Goal: Information Seeking & Learning: Learn about a topic

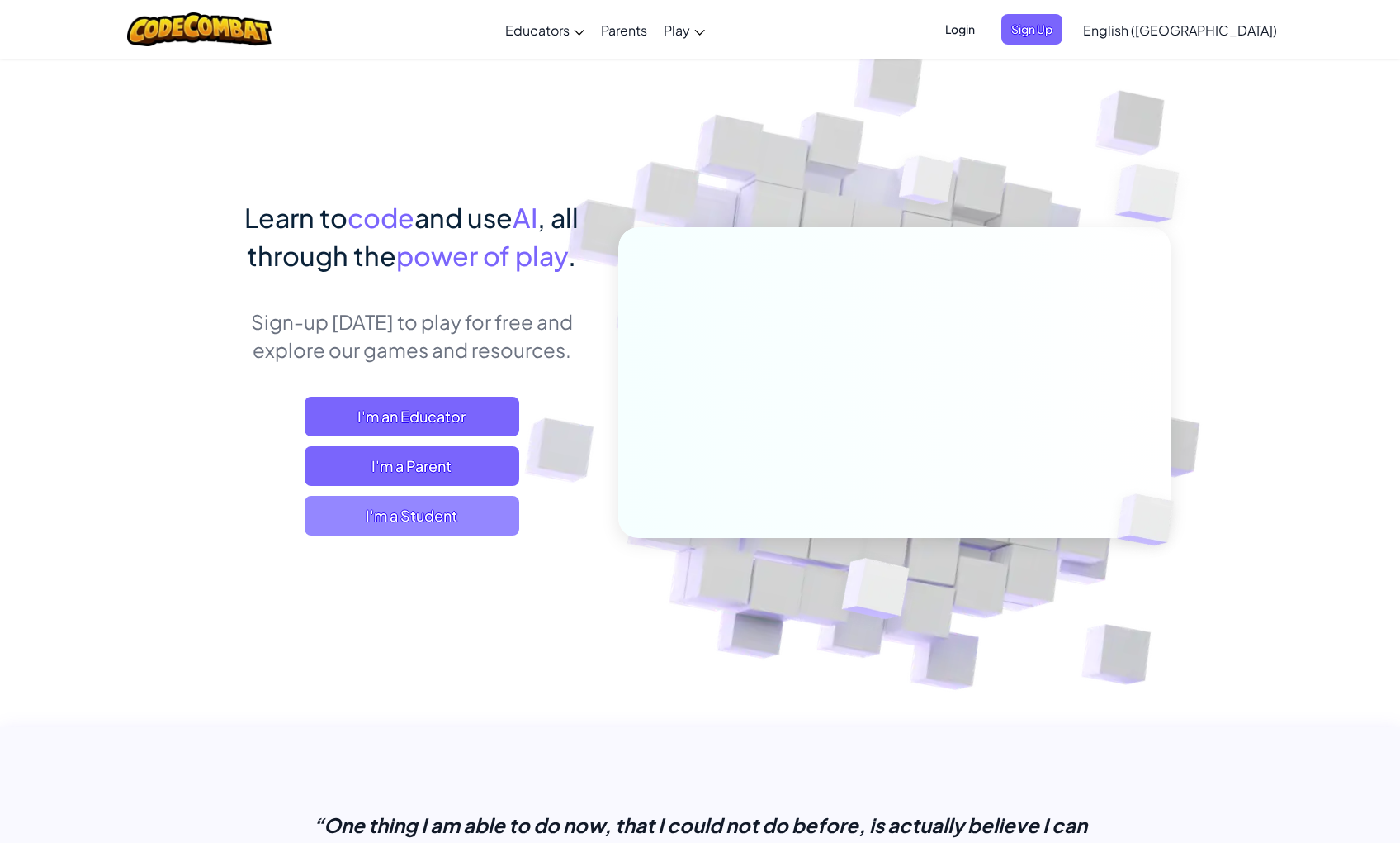
click at [449, 510] on span "I'm a Student" at bounding box center [411, 516] width 215 height 39
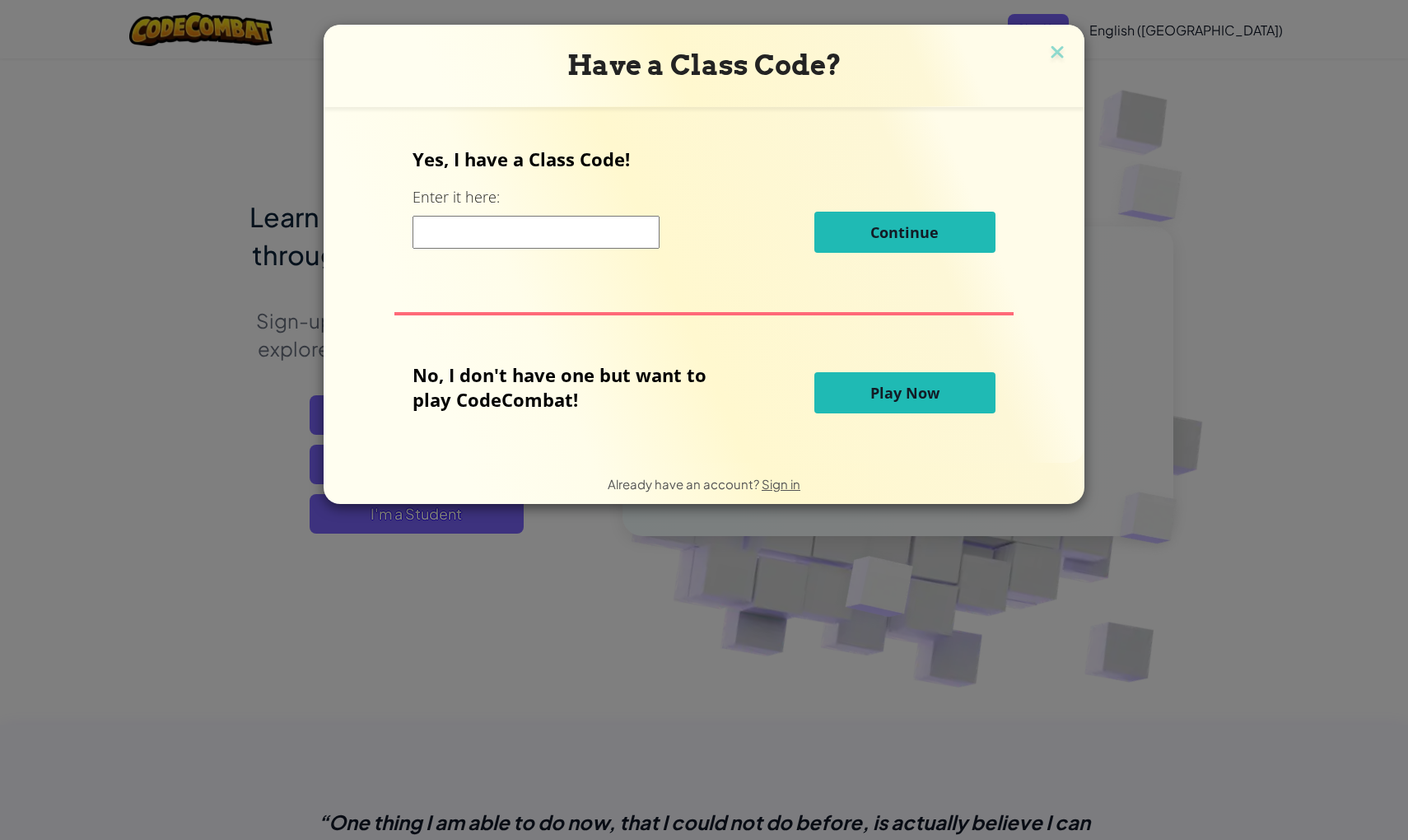
click at [872, 388] on span "Play Now" at bounding box center [905, 393] width 69 height 20
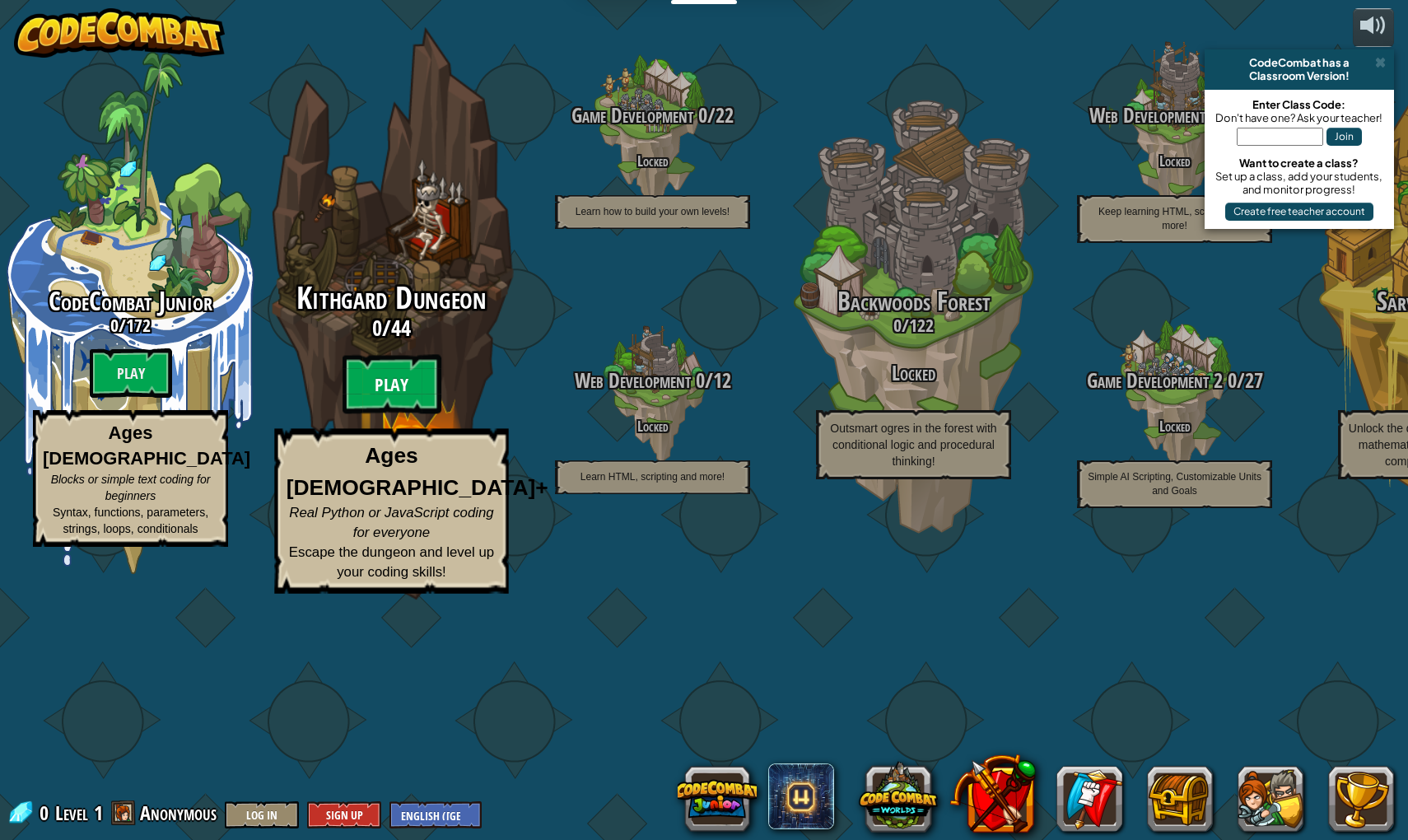
click at [400, 414] on btn "Play" at bounding box center [392, 384] width 99 height 60
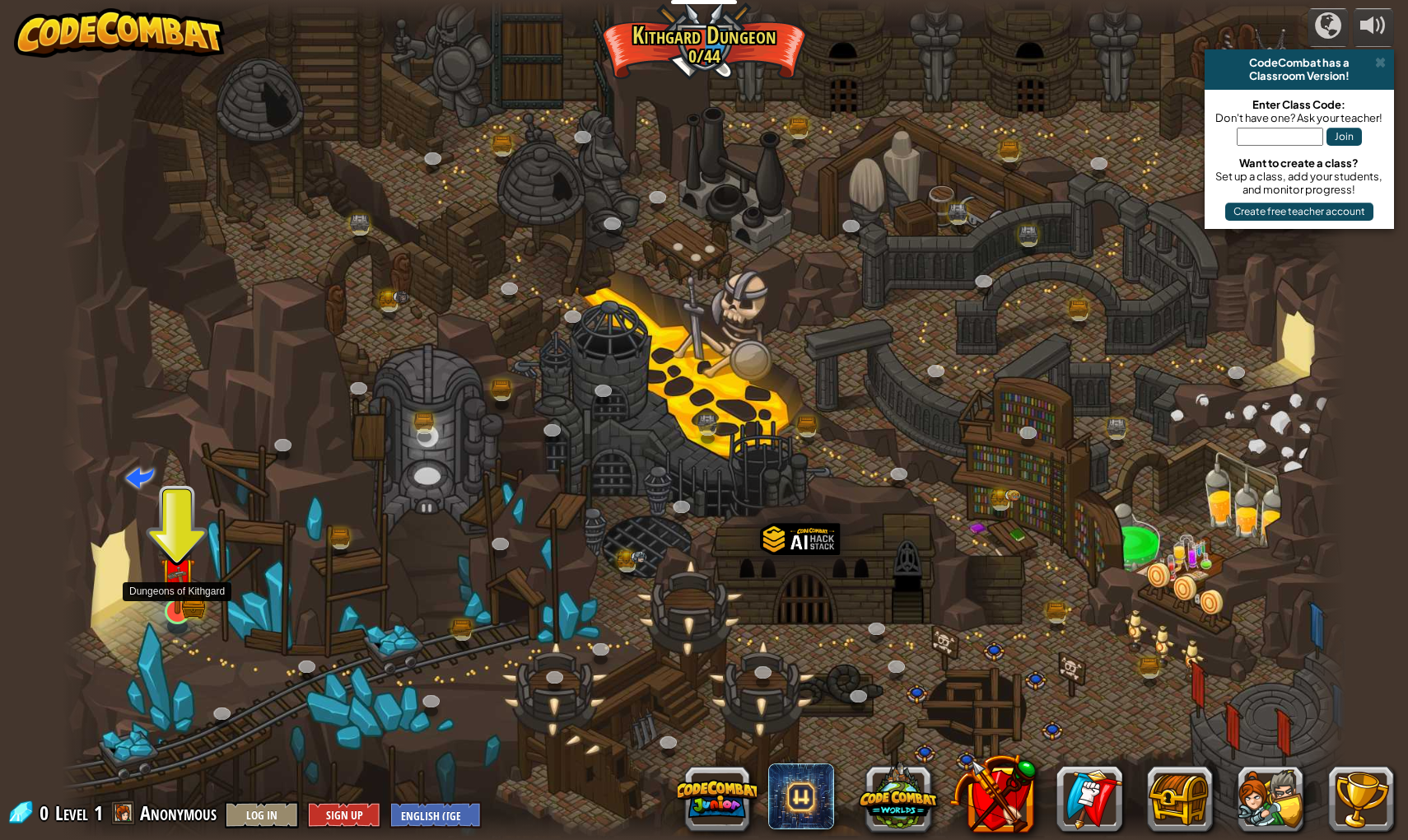
click at [184, 598] on img at bounding box center [177, 574] width 35 height 77
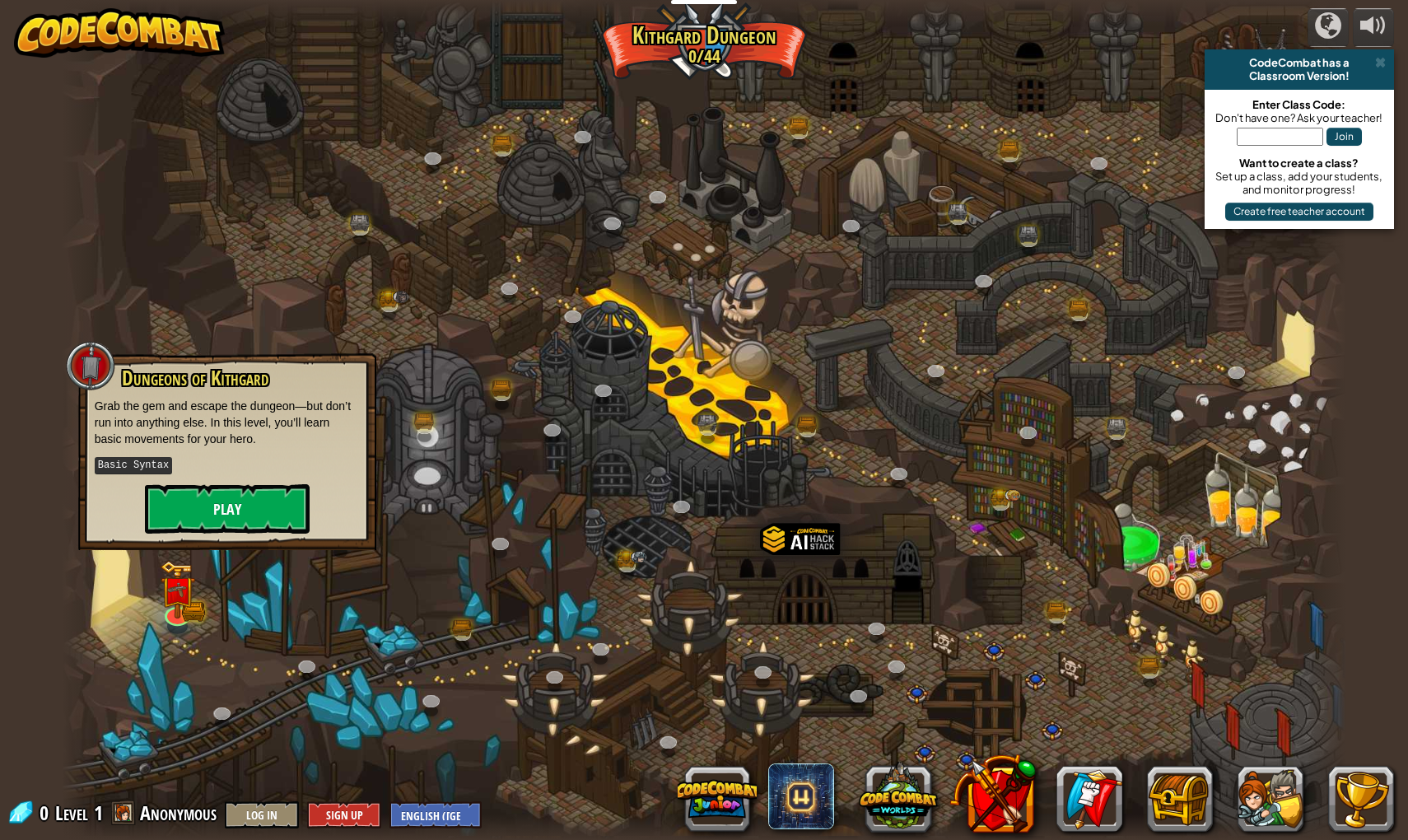
click at [286, 505] on button "Play" at bounding box center [227, 509] width 165 height 50
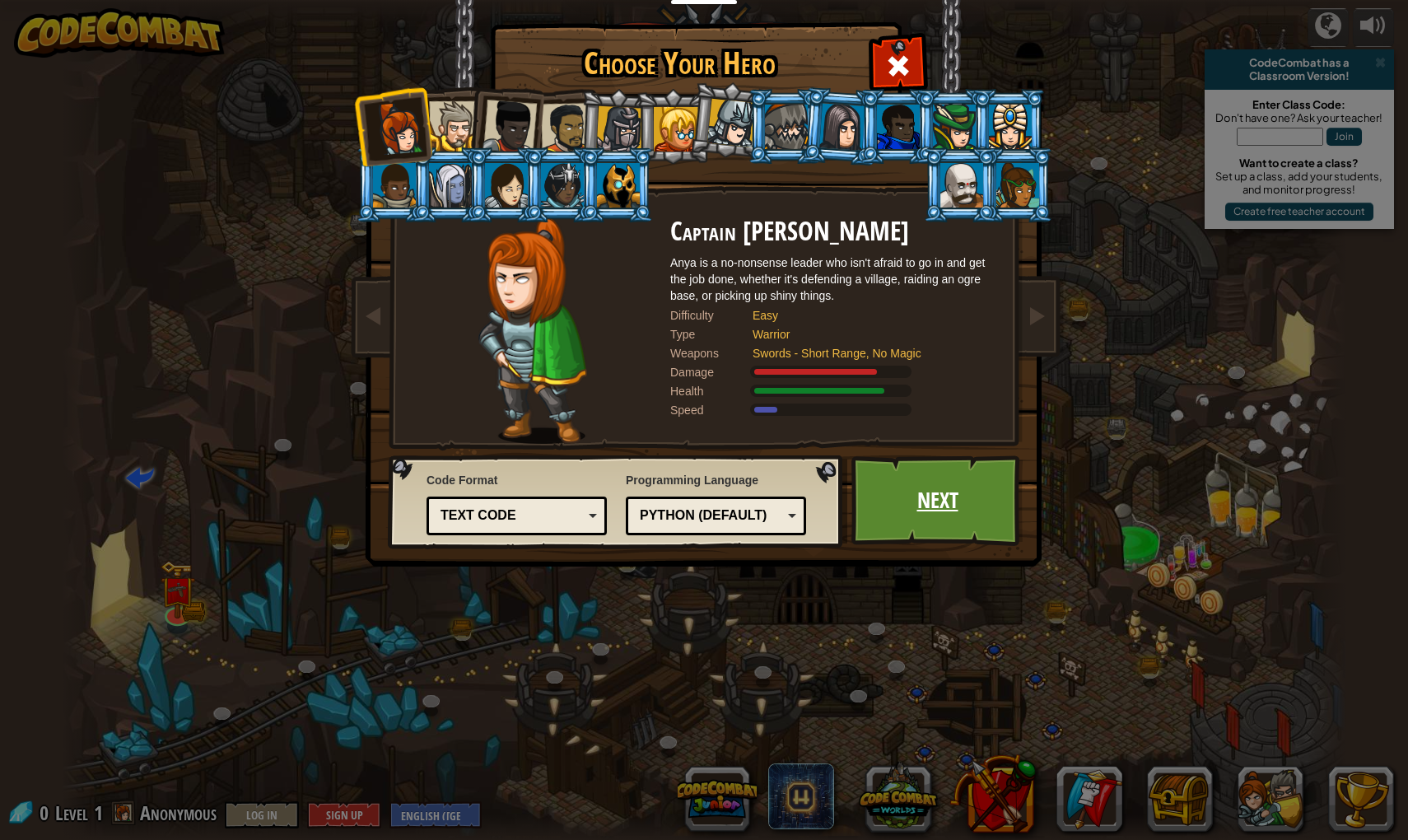
click at [901, 515] on link "Next" at bounding box center [937, 500] width 172 height 91
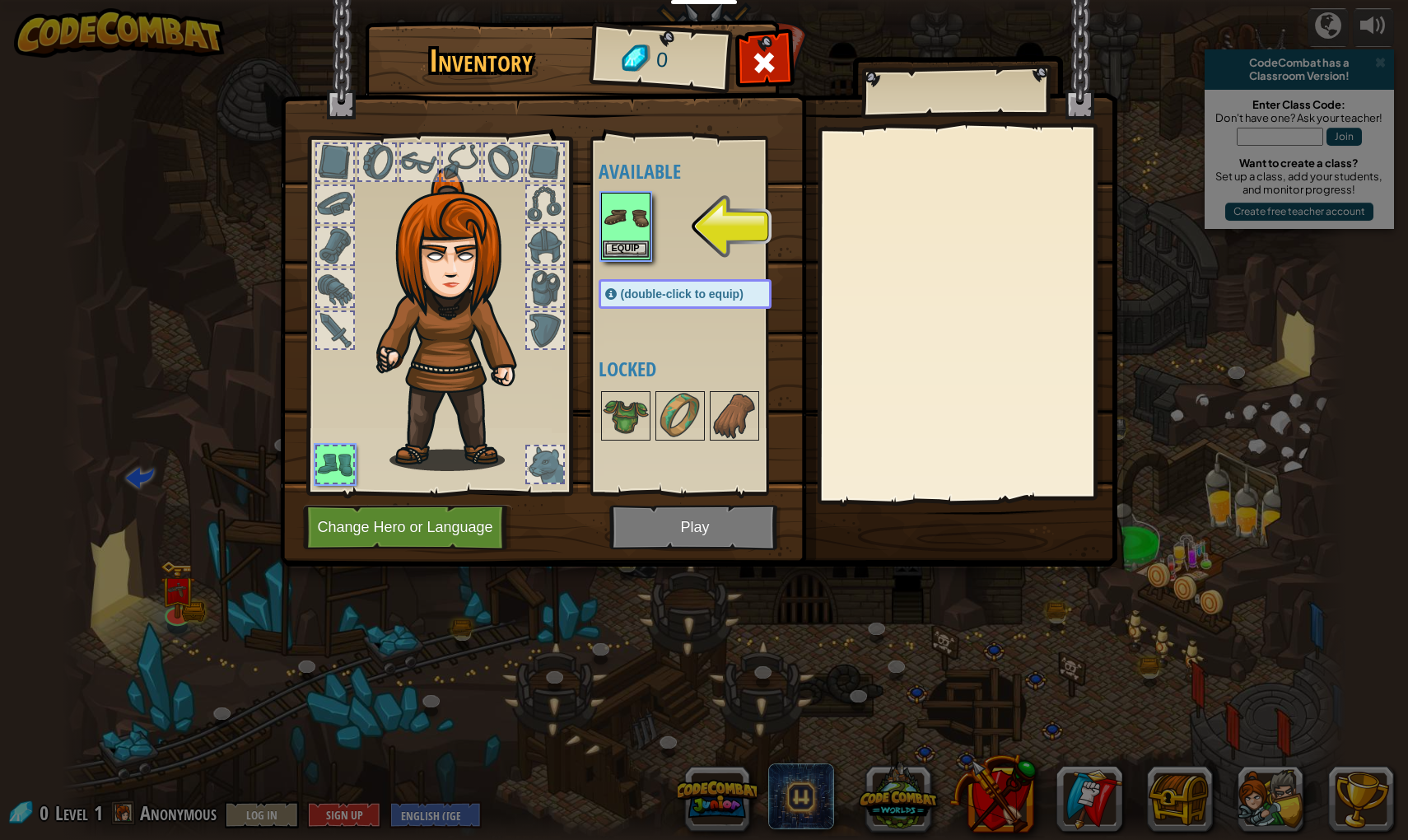
click at [625, 222] on img at bounding box center [625, 217] width 46 height 46
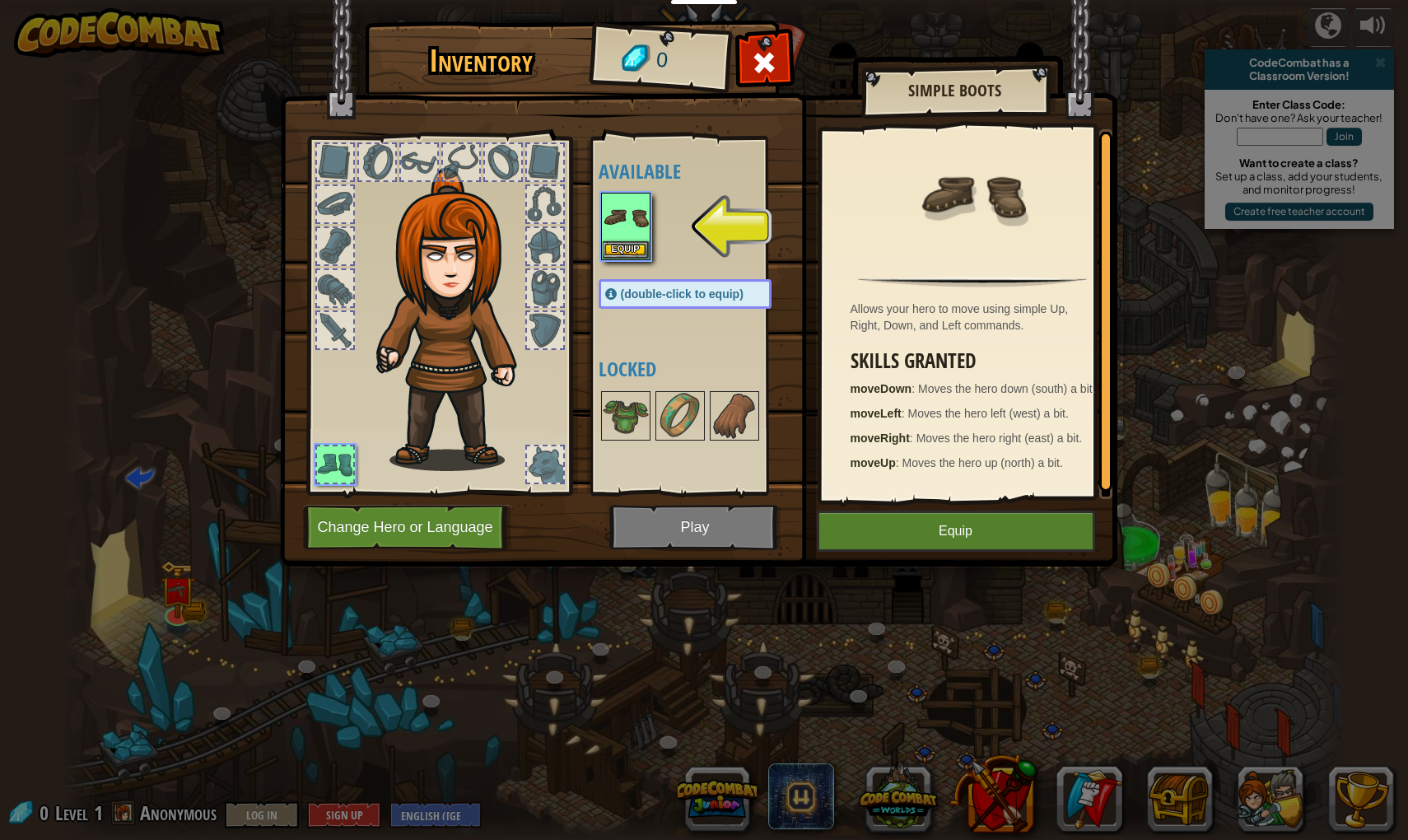
click at [961, 517] on button "Equip" at bounding box center [956, 531] width 278 height 41
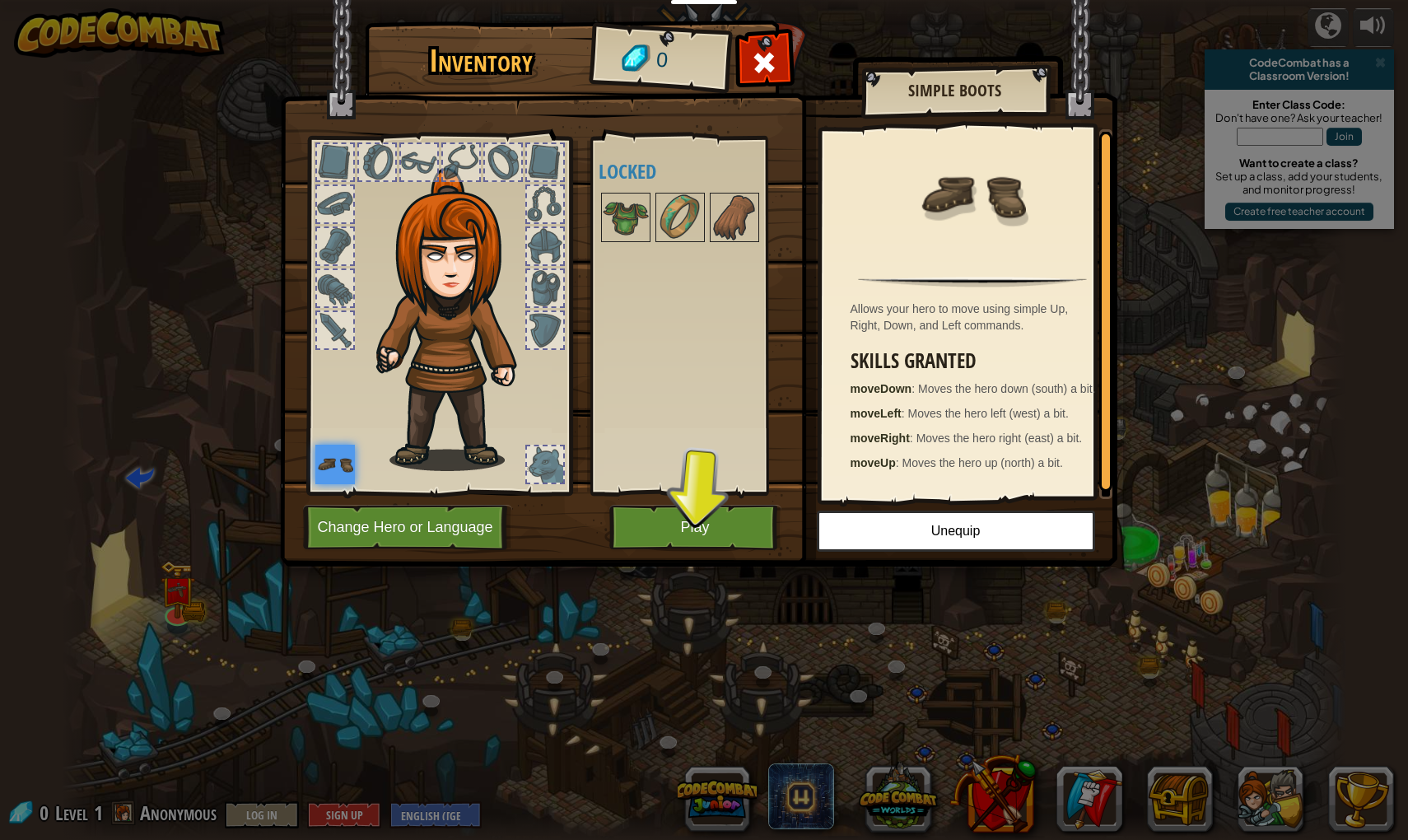
click at [614, 535] on button "Play" at bounding box center [696, 527] width 172 height 45
click at [662, 535] on button "Play" at bounding box center [696, 527] width 172 height 45
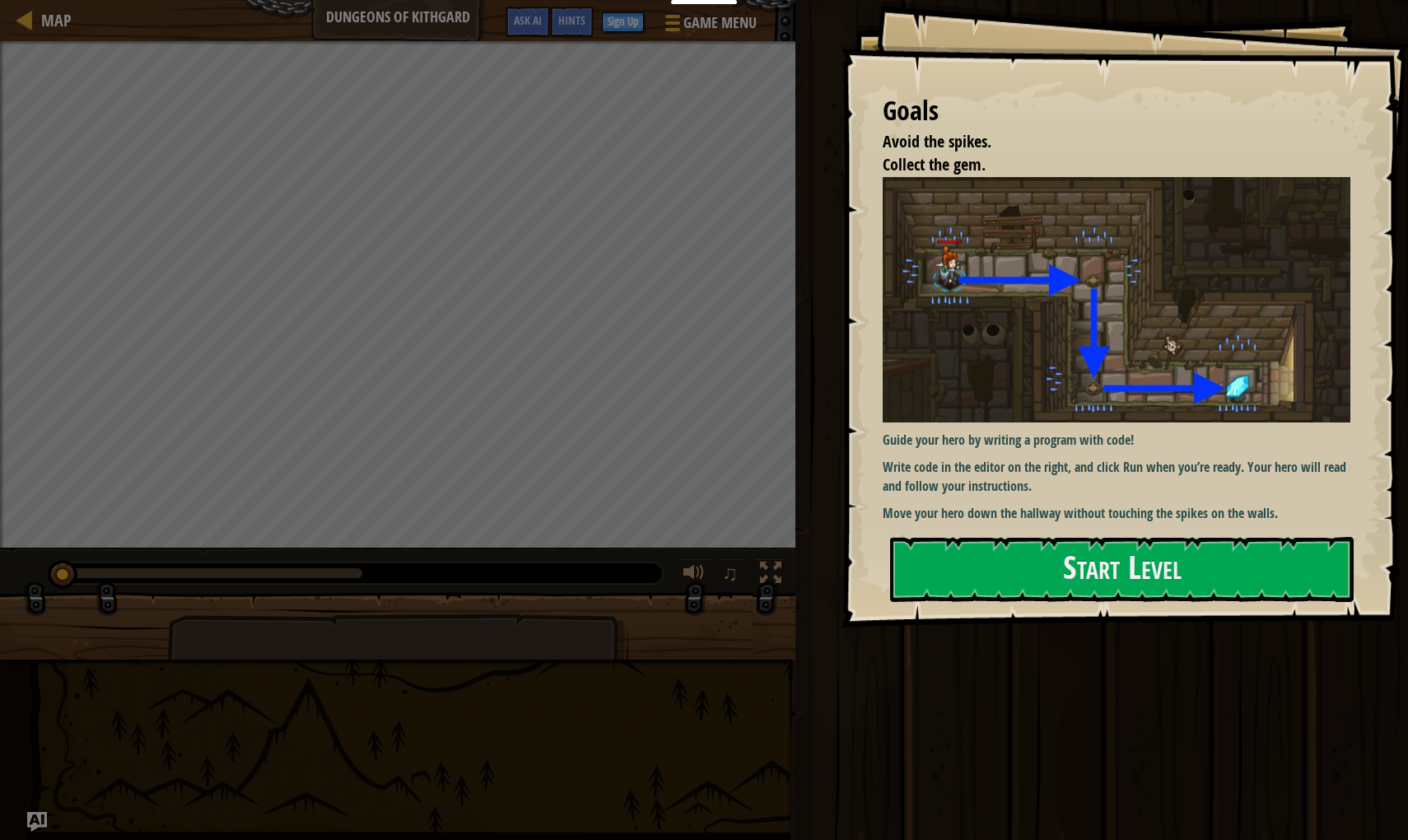
click at [972, 525] on div "Goals Avoid the spikes. Collect the gem. Guide your hero by writing a program w…" at bounding box center [1125, 314] width 567 height 627
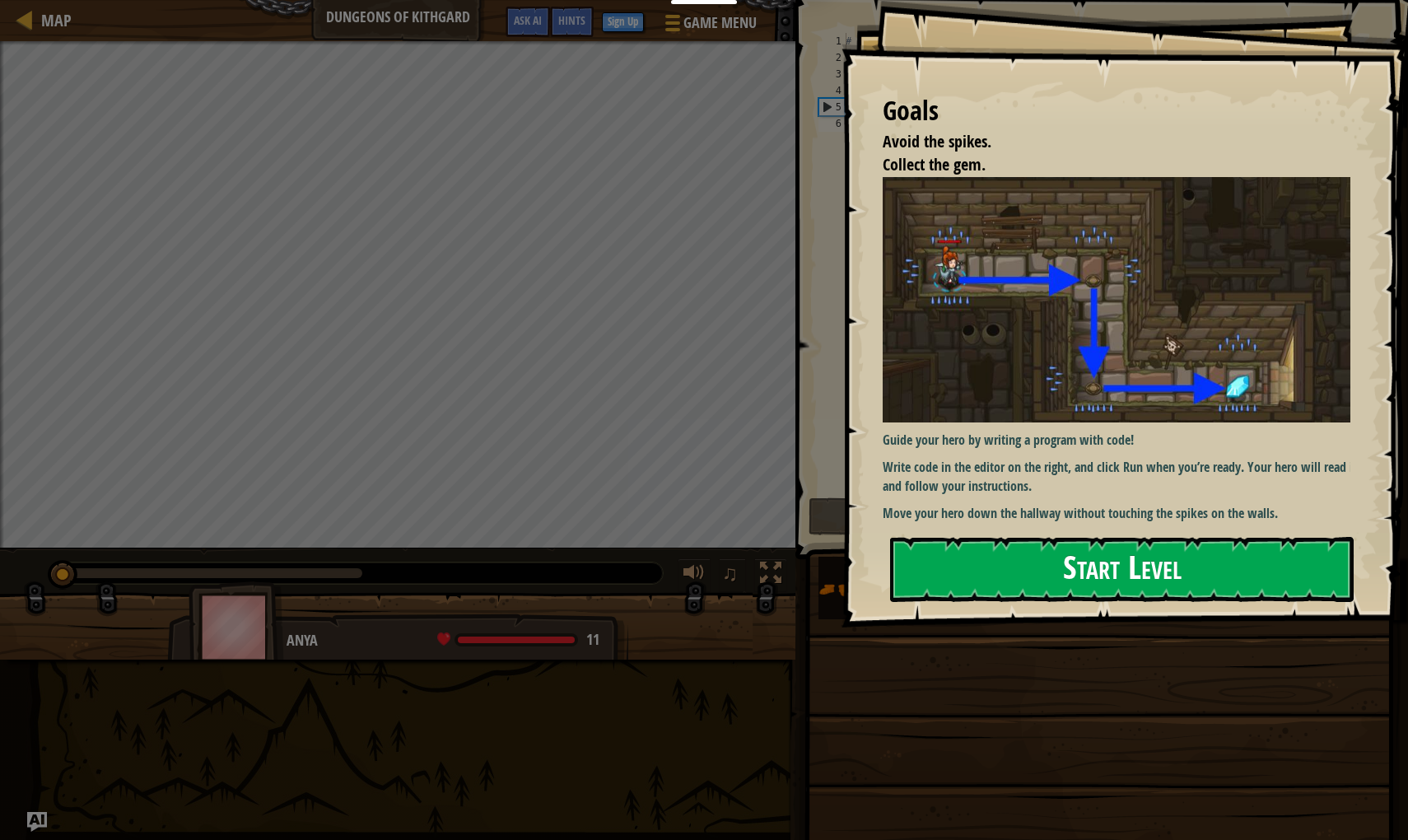
click at [965, 543] on button "Start Level" at bounding box center [1122, 568] width 463 height 65
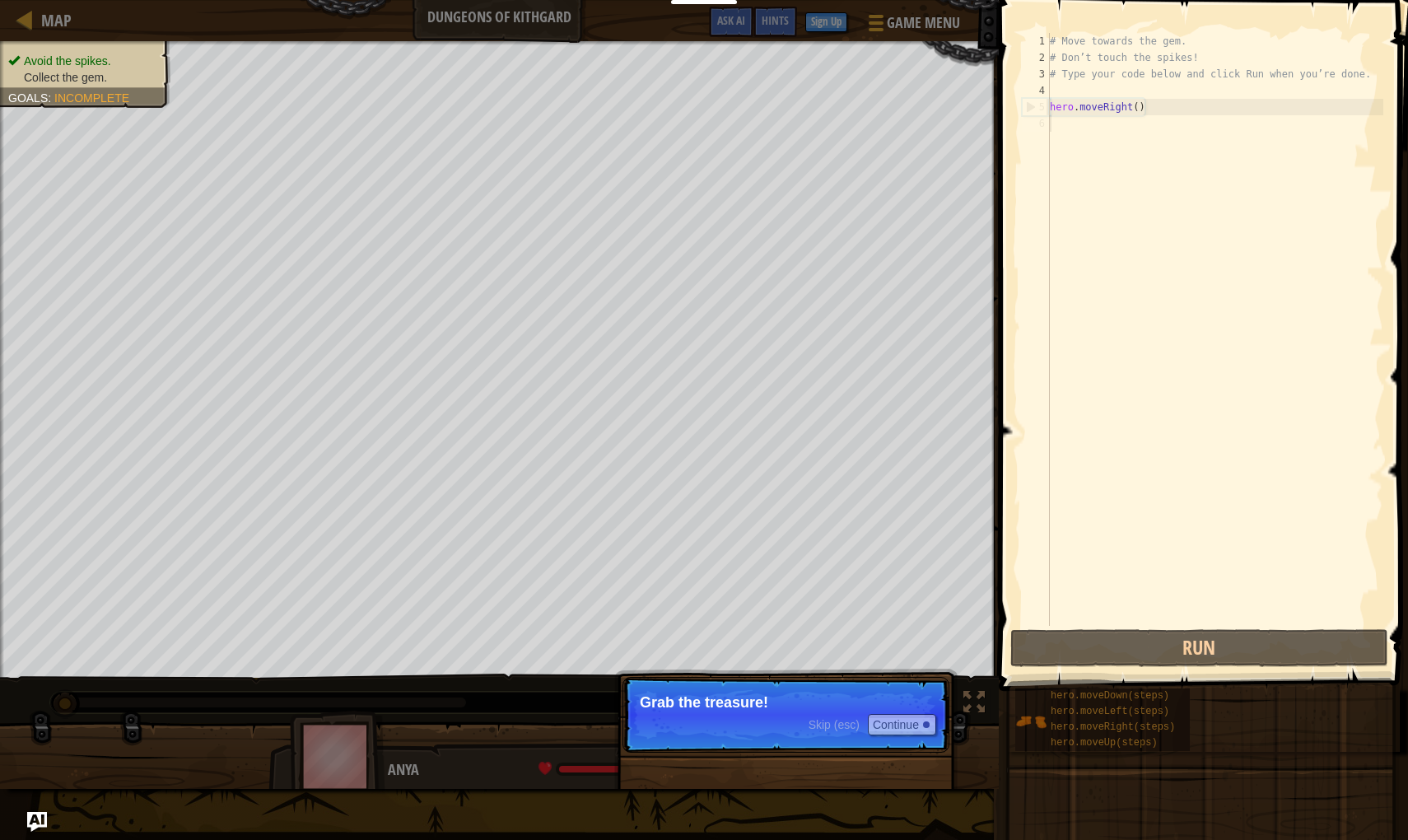
click at [704, 722] on p "Skip (esc) Continue Grab the treasure!" at bounding box center [786, 715] width 327 height 76
click at [930, 729] on button "Continue" at bounding box center [902, 725] width 68 height 21
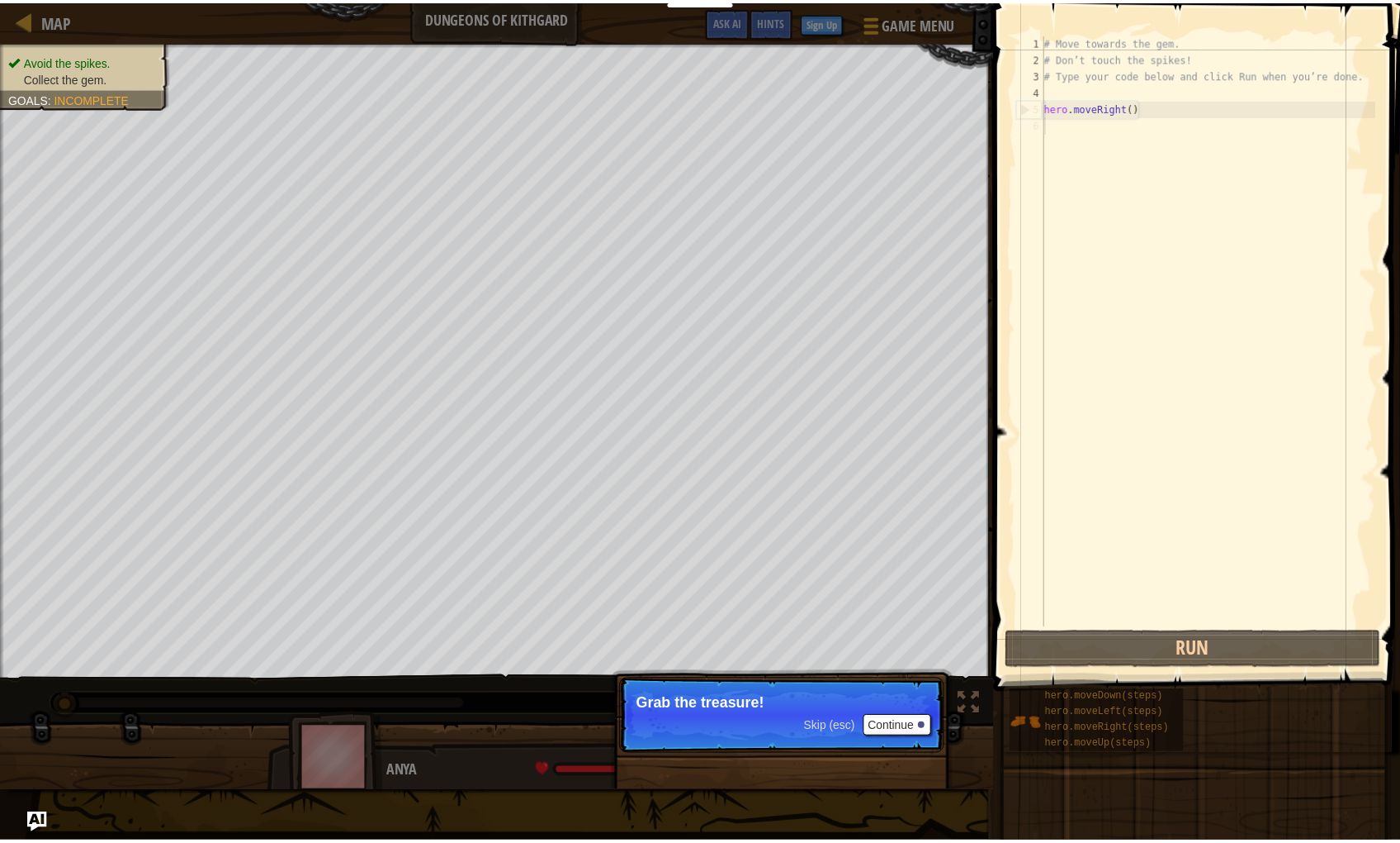
scroll to position [8, 0]
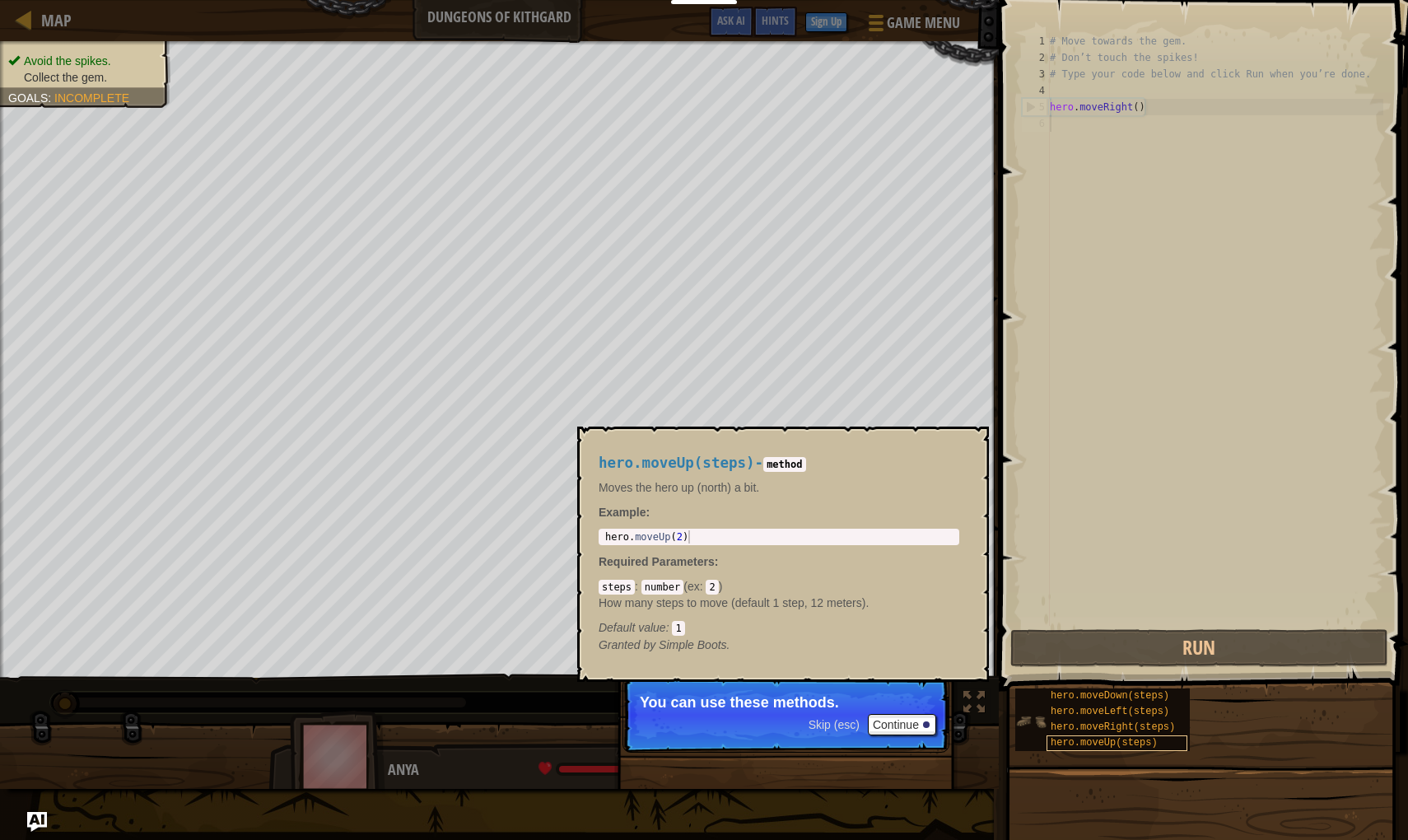
click at [1064, 741] on span "hero.moveUp(steps)" at bounding box center [1104, 742] width 107 height 12
click at [972, 446] on button "×" at bounding box center [970, 445] width 13 height 23
